Goal: Transaction & Acquisition: Obtain resource

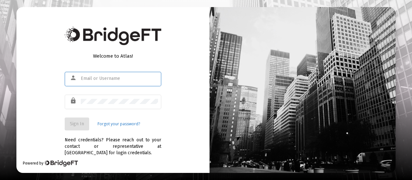
type input "[EMAIL_ADDRESS][DOMAIN_NAME]"
click at [183, 75] on div "Welcome to Atlas! person [EMAIL_ADDRESS][DOMAIN_NAME] lock Sign In Forgot your …" at bounding box center [112, 90] width 193 height 166
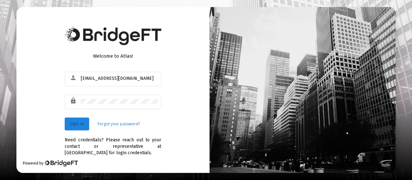
click at [83, 123] on span "Sign In" at bounding box center [77, 123] width 14 height 5
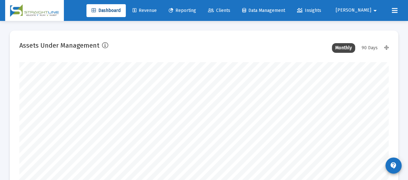
scroll to position [129, 198]
type input "[DATE]"
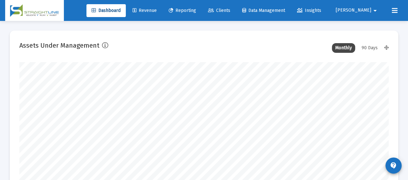
click at [201, 16] on link "Reporting" at bounding box center [182, 10] width 38 height 13
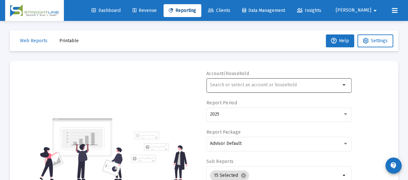
click at [263, 84] on input "text" at bounding box center [275, 84] width 130 height 5
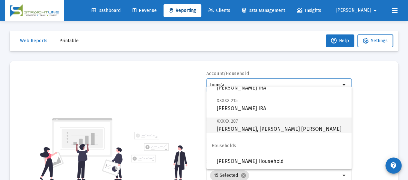
scroll to position [32, 0]
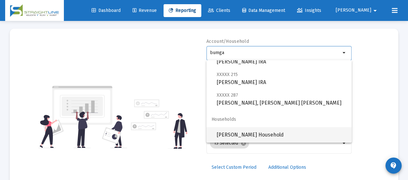
click at [277, 139] on span "[PERSON_NAME] Household" at bounding box center [280, 134] width 129 height 15
type input "[PERSON_NAME] Household"
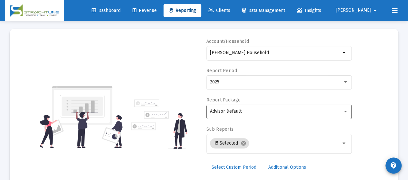
click at [264, 104] on div "Advisor Default" at bounding box center [279, 111] width 138 height 16
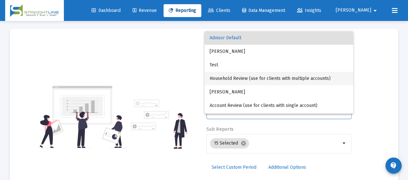
click at [259, 79] on span "Household Review (use for clients with multiple accounts)" at bounding box center [278, 79] width 138 height 14
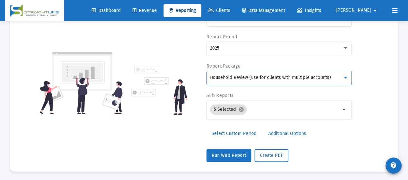
scroll to position [66, 0]
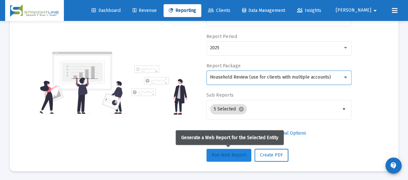
click at [229, 156] on span "Run Web Report" at bounding box center [228, 154] width 34 height 5
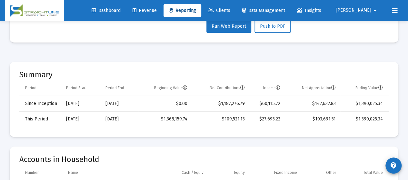
scroll to position [99, 0]
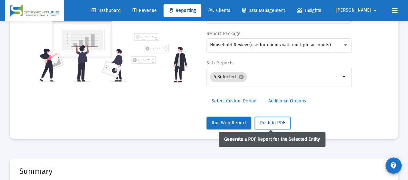
click at [265, 121] on span "Push to PDF" at bounding box center [272, 122] width 25 height 5
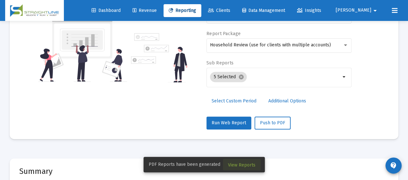
click at [249, 164] on span "View Reports" at bounding box center [241, 164] width 27 height 5
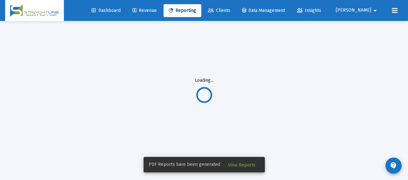
scroll to position [21, 0]
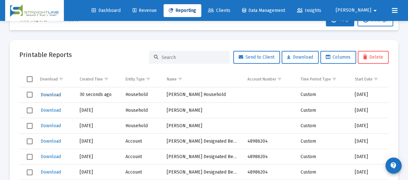
click at [56, 94] on span "Download" at bounding box center [51, 94] width 20 height 5
